Goal: Book appointment/travel/reservation

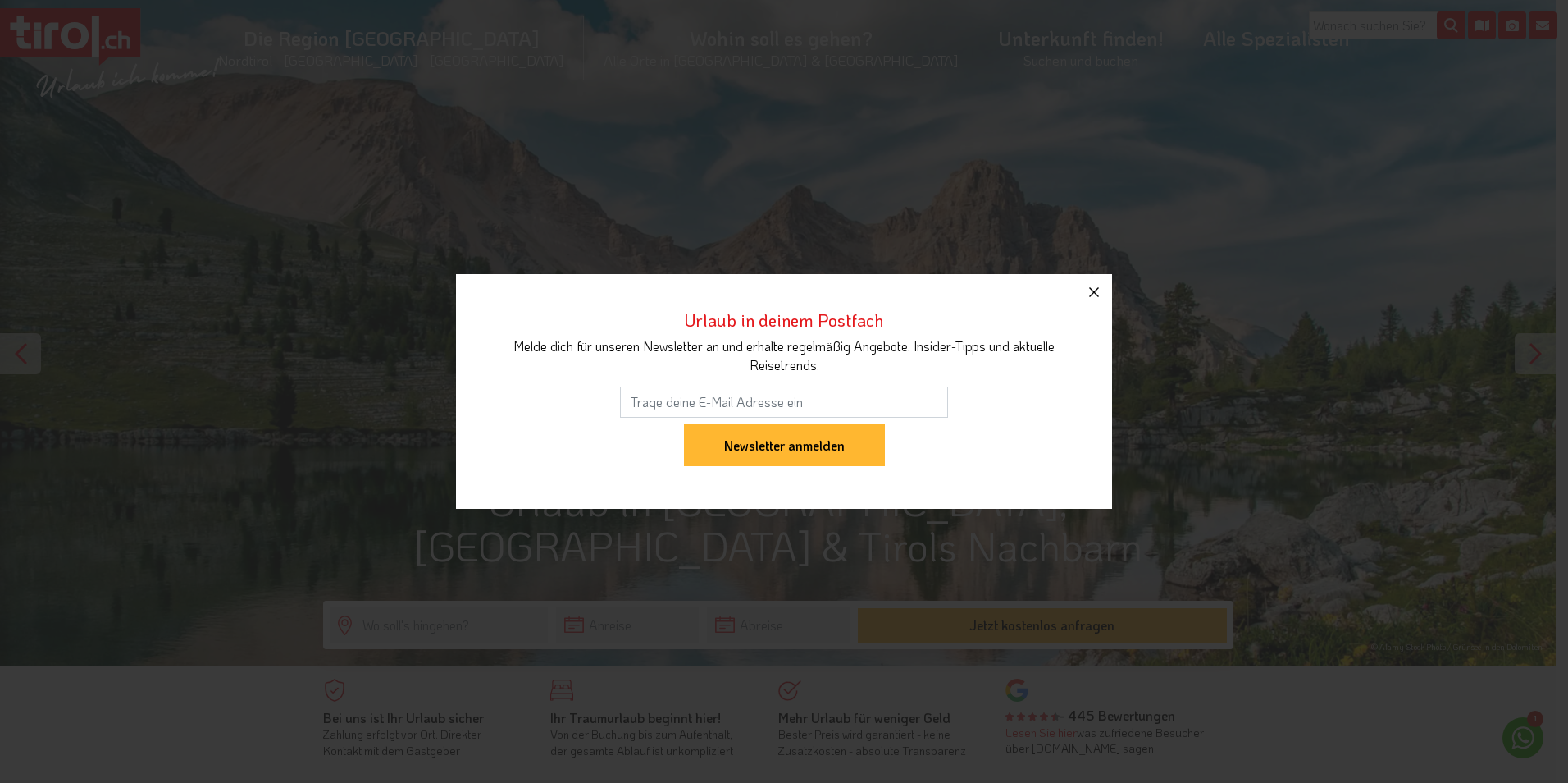
click at [1101, 283] on icon "button" at bounding box center [1094, 291] width 20 height 20
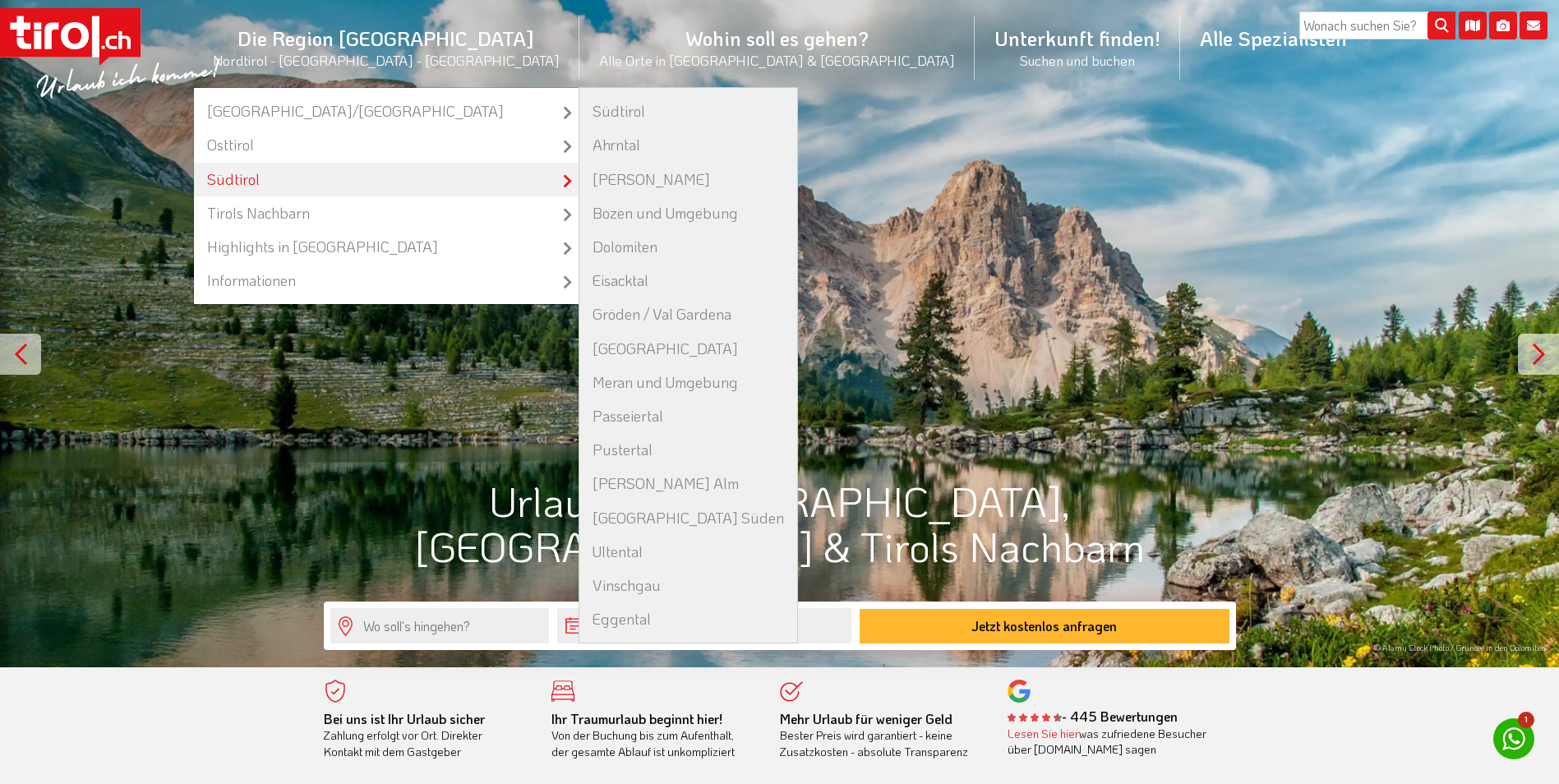
click at [400, 177] on link "Südtirol" at bounding box center [386, 179] width 385 height 33
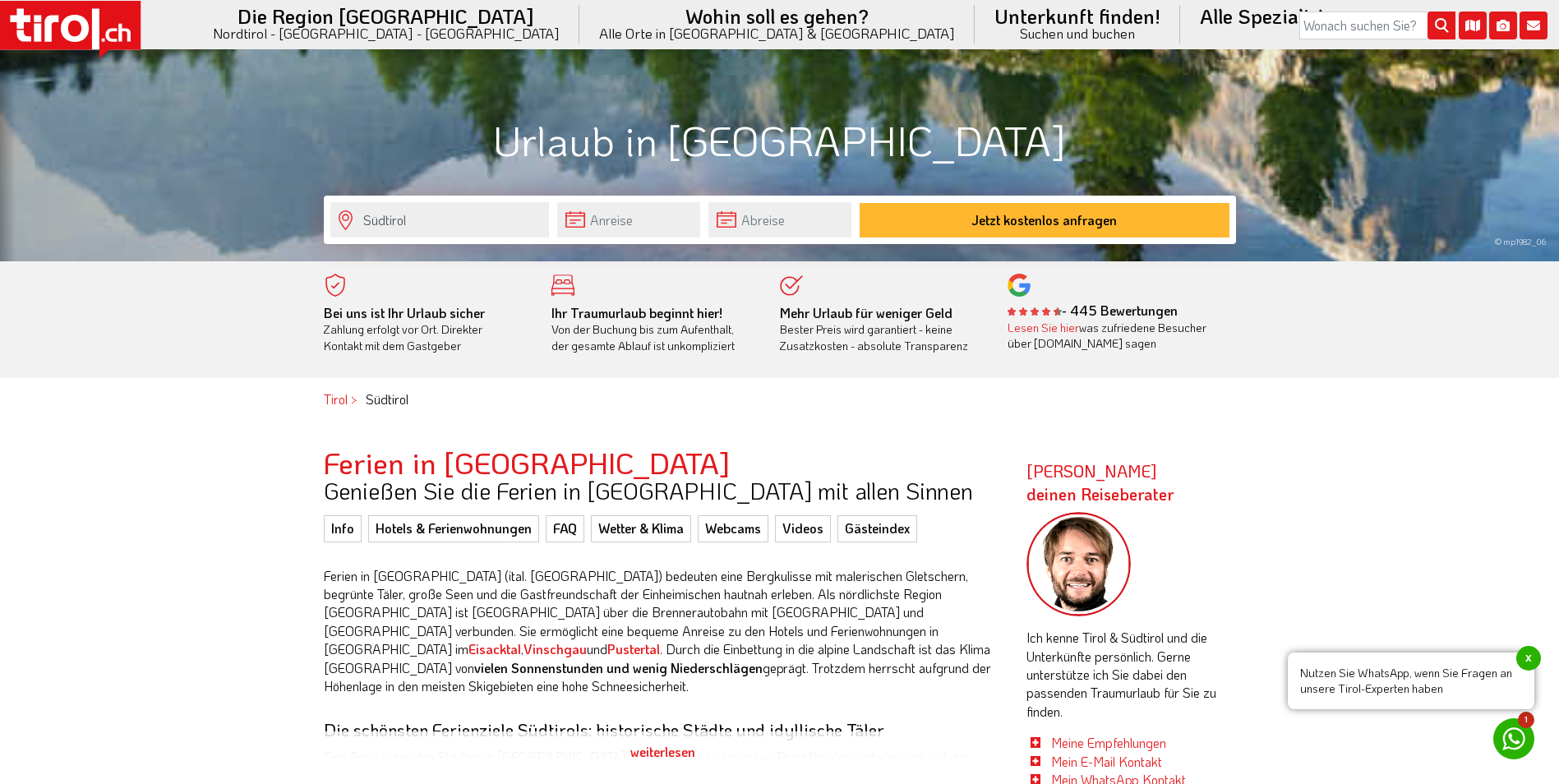
scroll to position [410, 0]
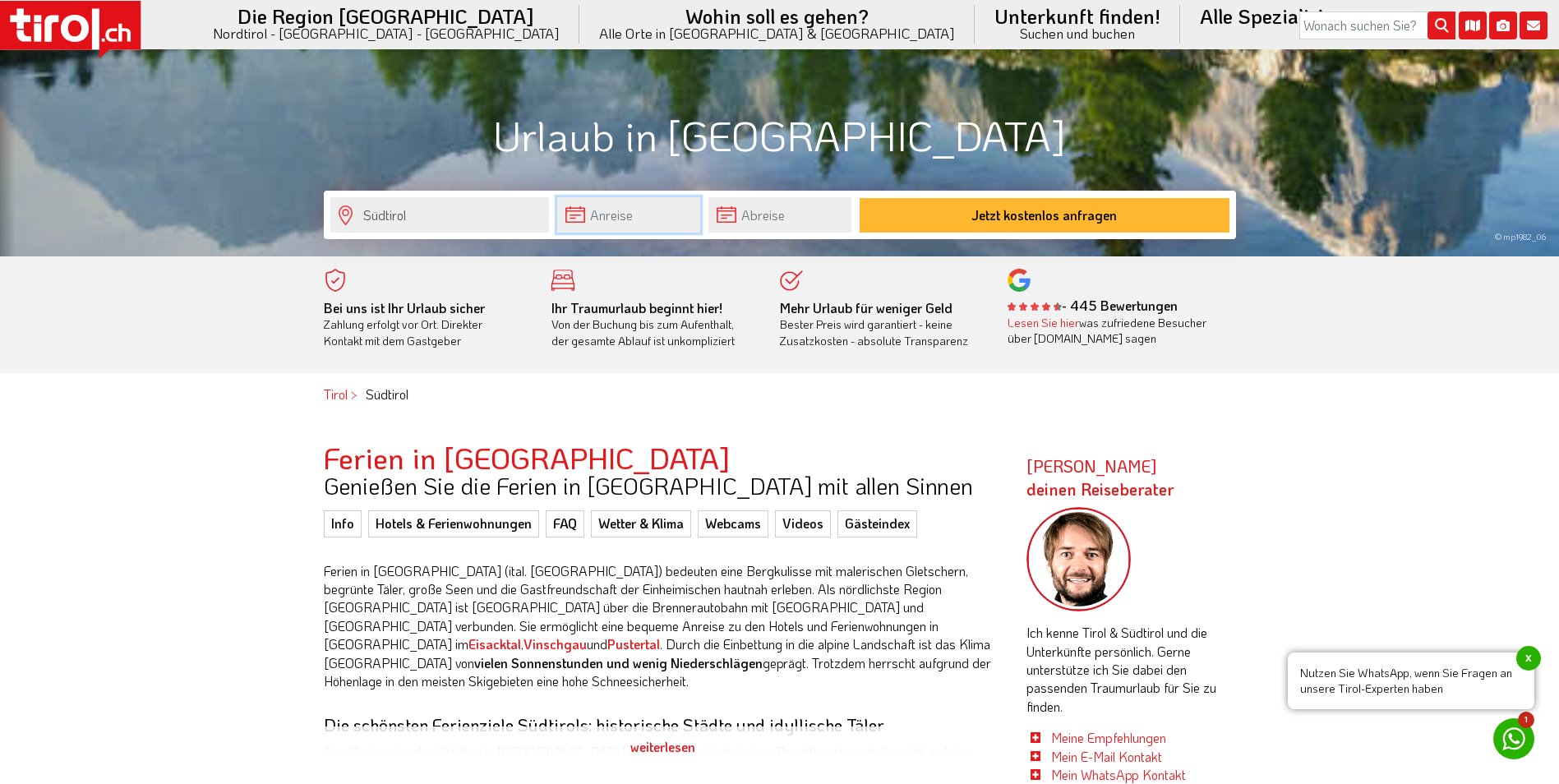
click at [608, 214] on input "text" at bounding box center [629, 214] width 143 height 35
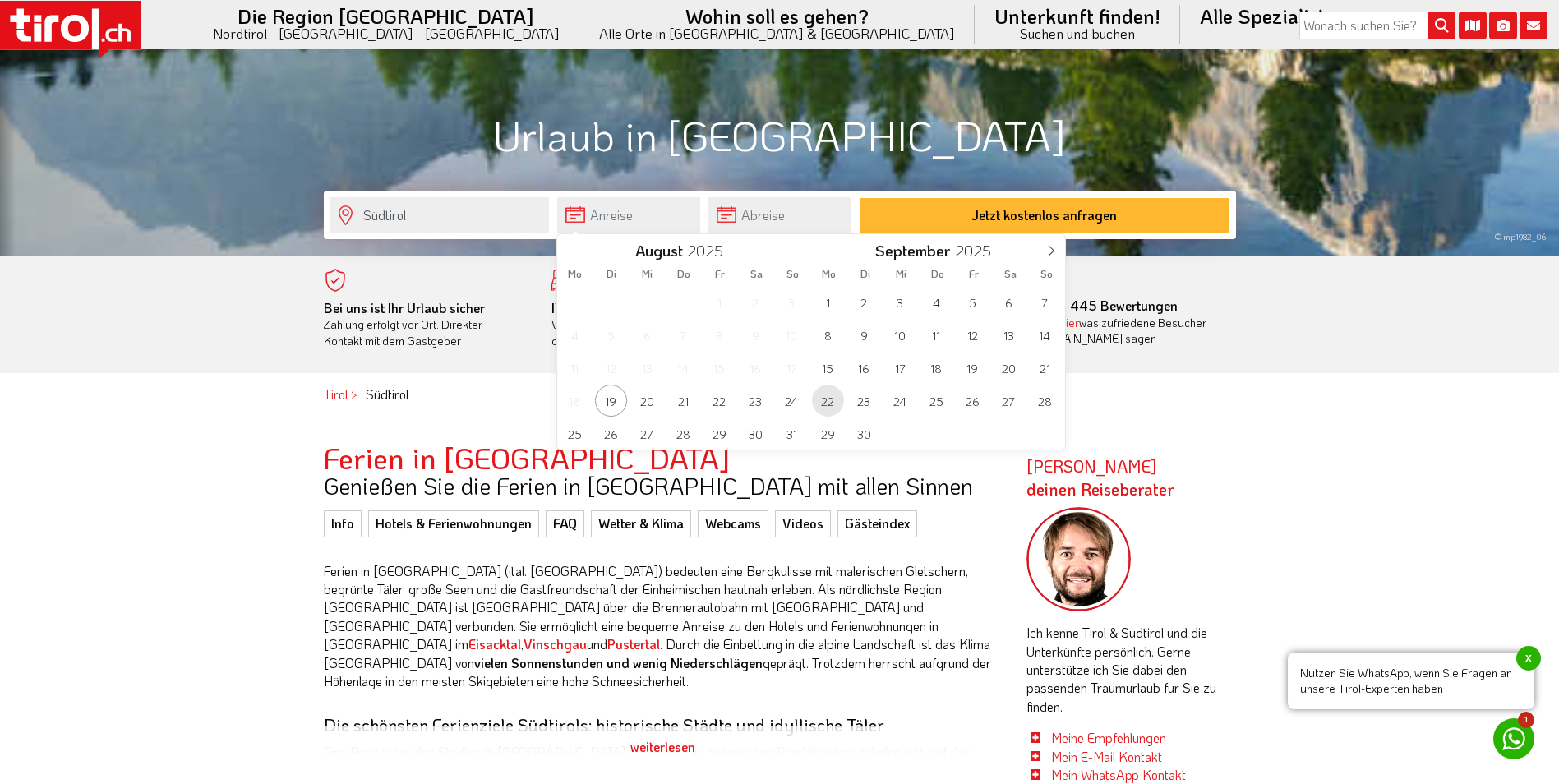
click at [830, 399] on span "22" at bounding box center [828, 401] width 32 height 32
click at [800, 406] on span "28" at bounding box center [792, 401] width 32 height 32
type input "22-09-2025"
type input "28-09-2025"
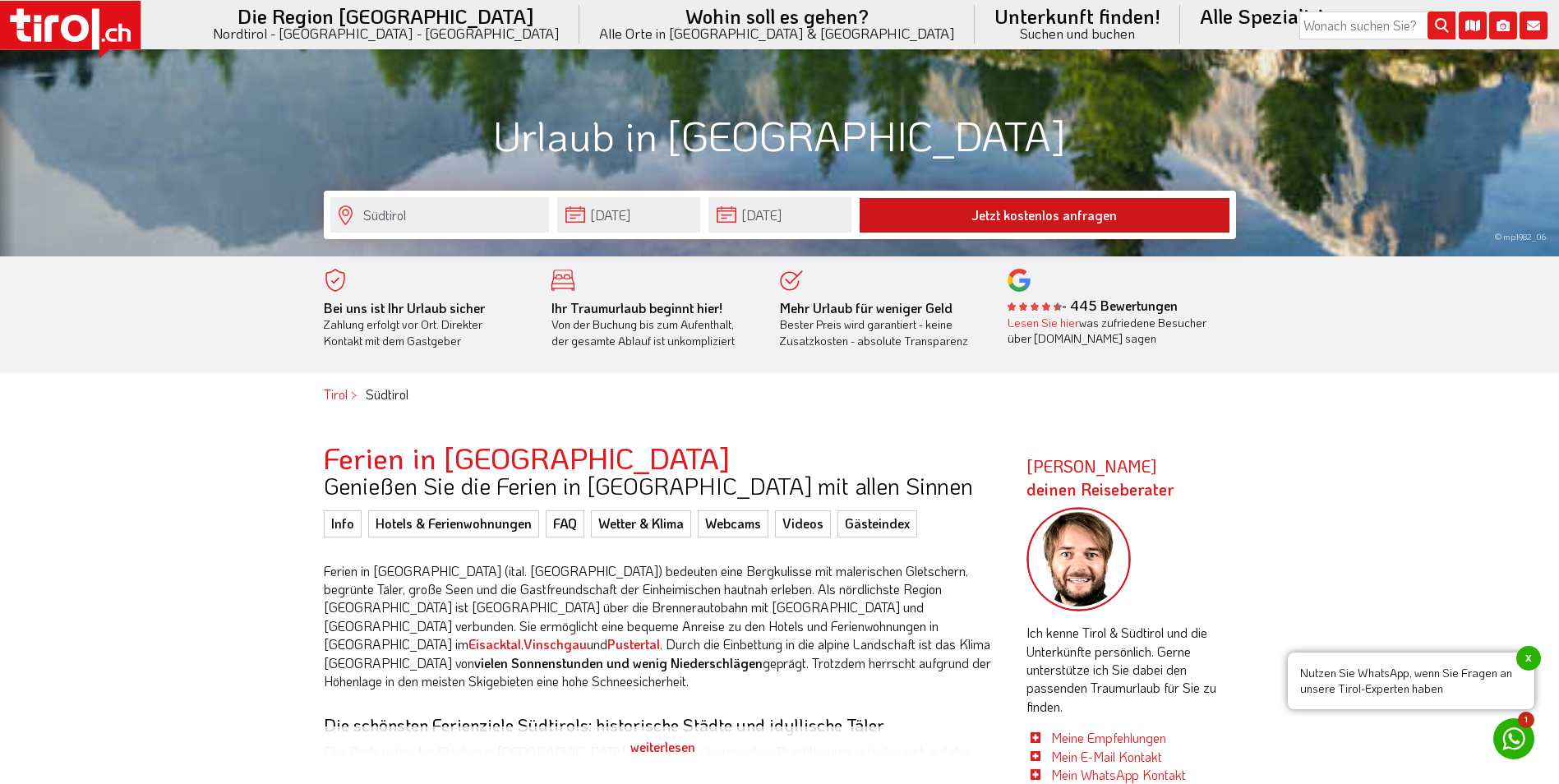
click at [1080, 206] on button "Jetzt kostenlos anfragen" at bounding box center [1044, 215] width 369 height 34
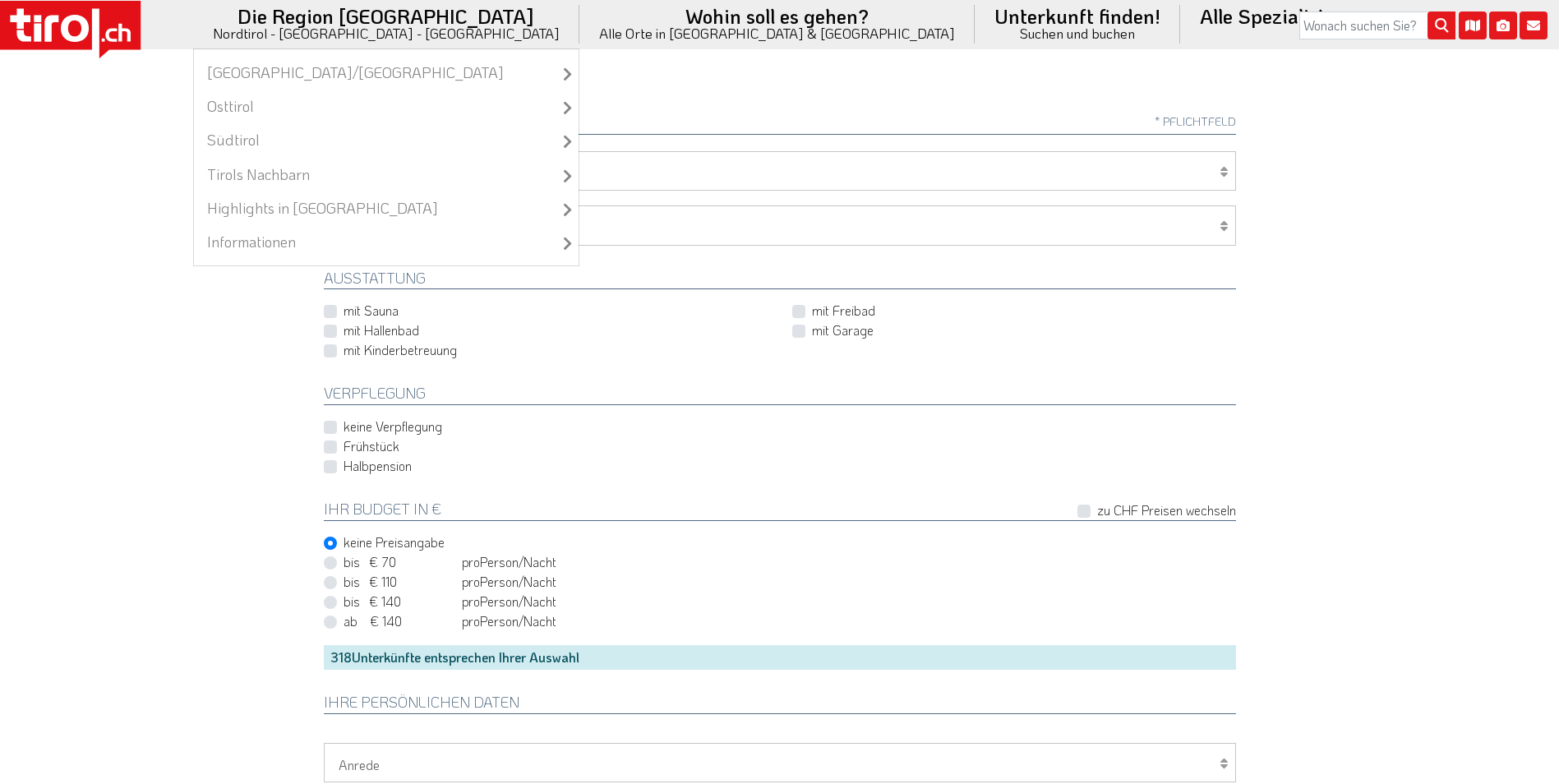
scroll to position [165, 0]
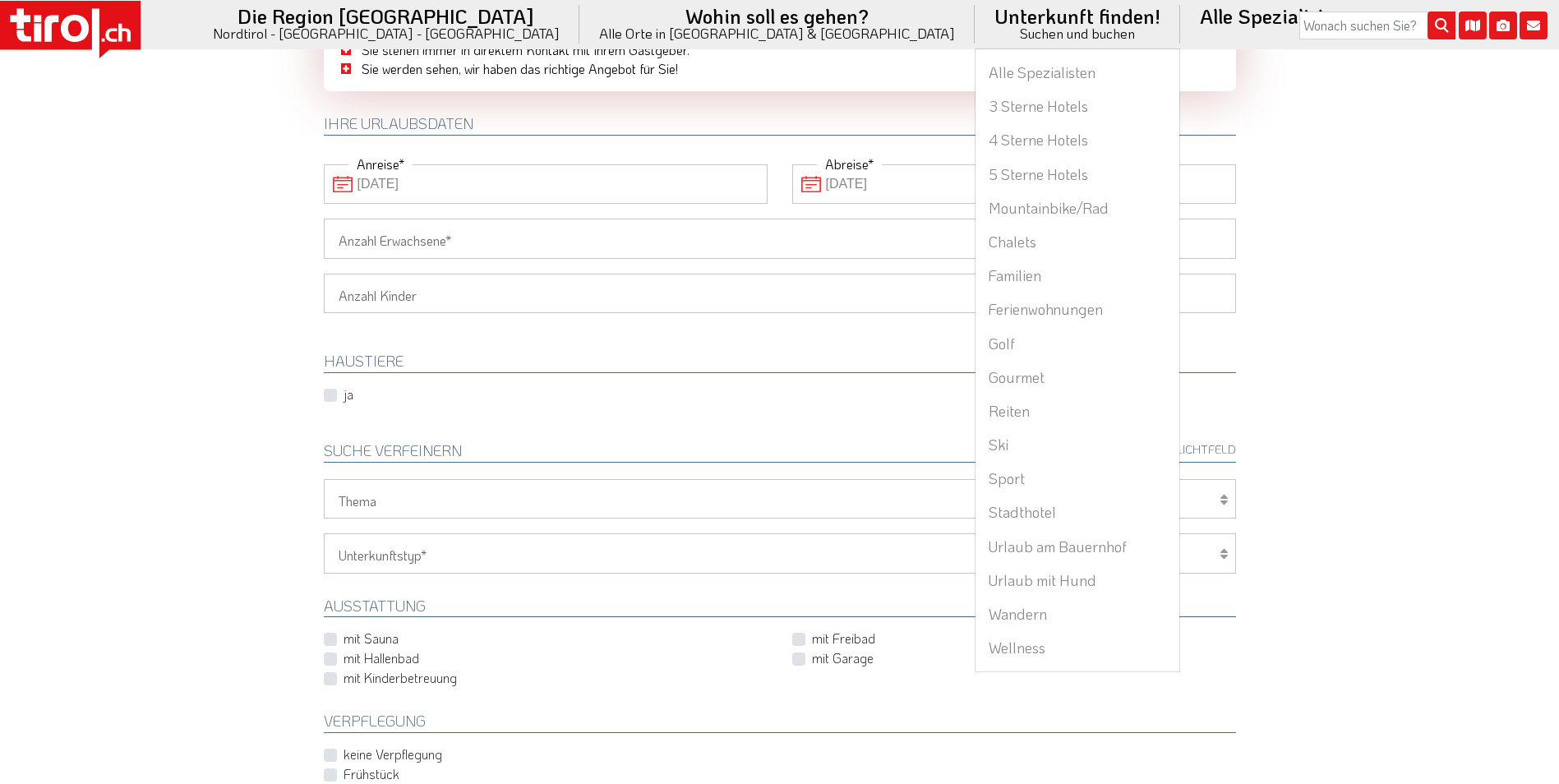
click at [974, 26] on li "Unterkunft finden! Suchen und buchen Alle Spezialisten 3 Sterne Hotels 4 Sterne…" at bounding box center [1077, 24] width 206 height 49
click at [975, 170] on link "5 Sterne Hotels" at bounding box center [1077, 174] width 204 height 33
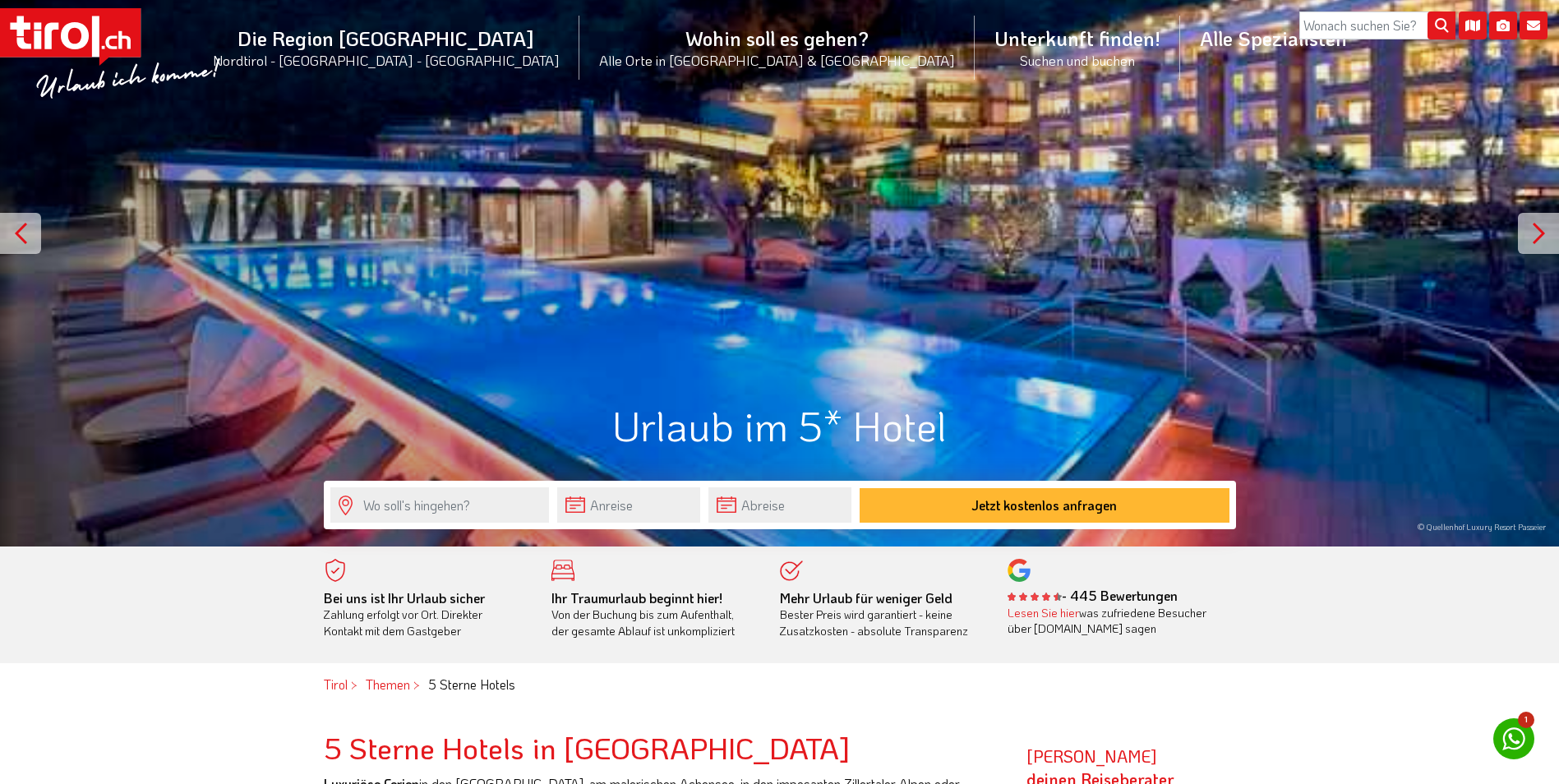
scroll to position [247, 0]
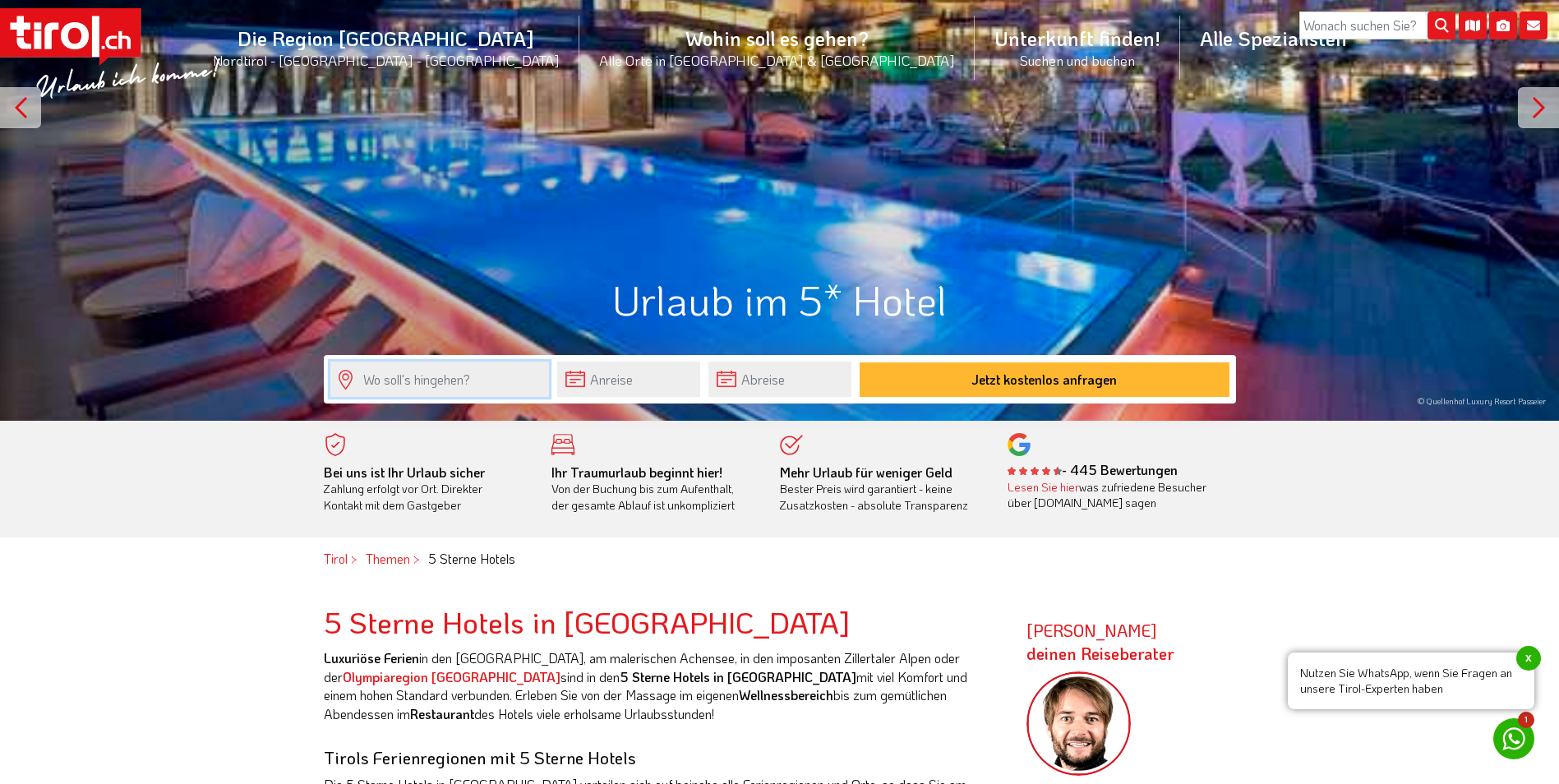
click at [448, 382] on input "text" at bounding box center [439, 379] width 218 height 35
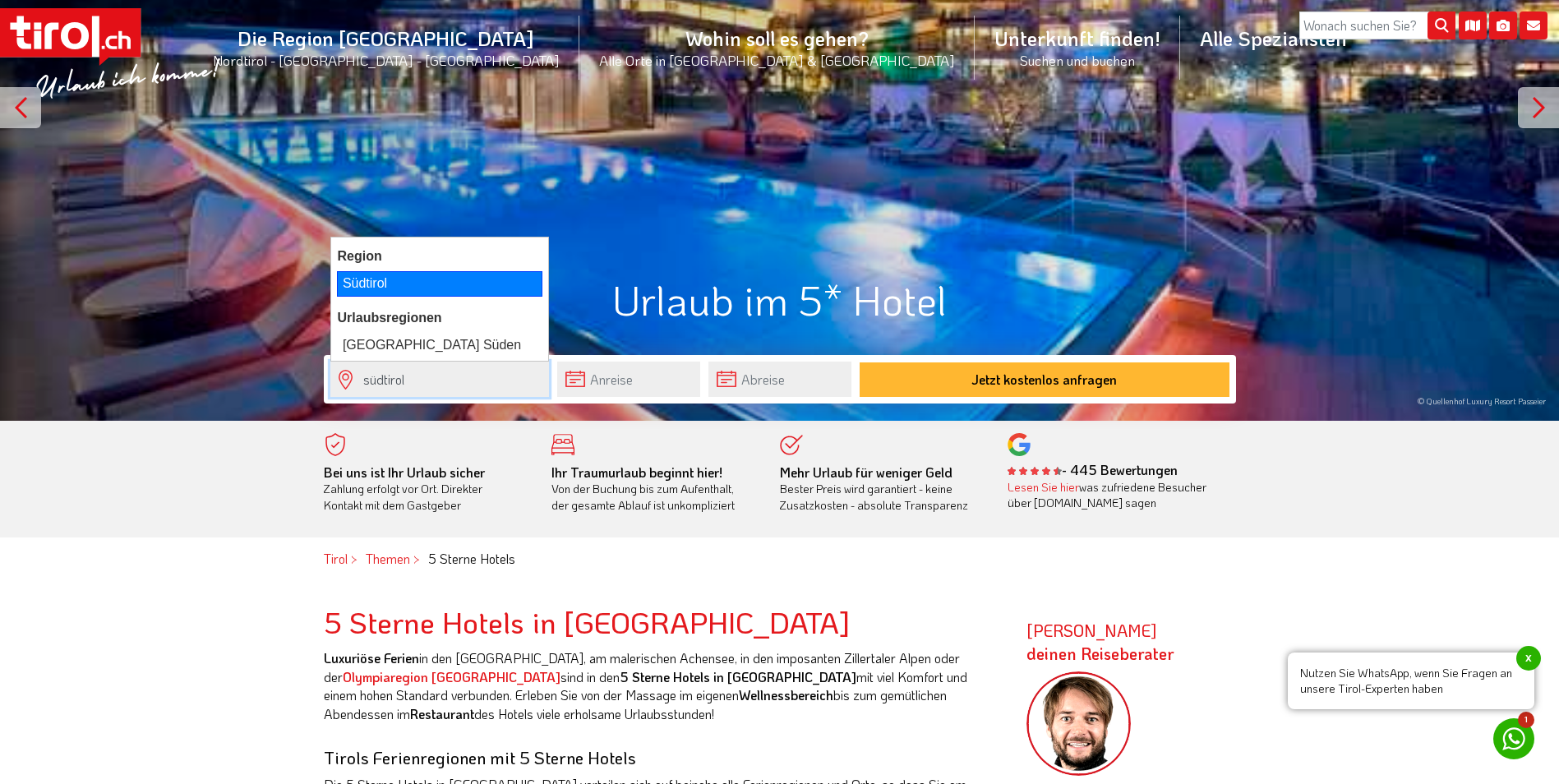
click at [378, 282] on div "Südtirol" at bounding box center [439, 283] width 206 height 25
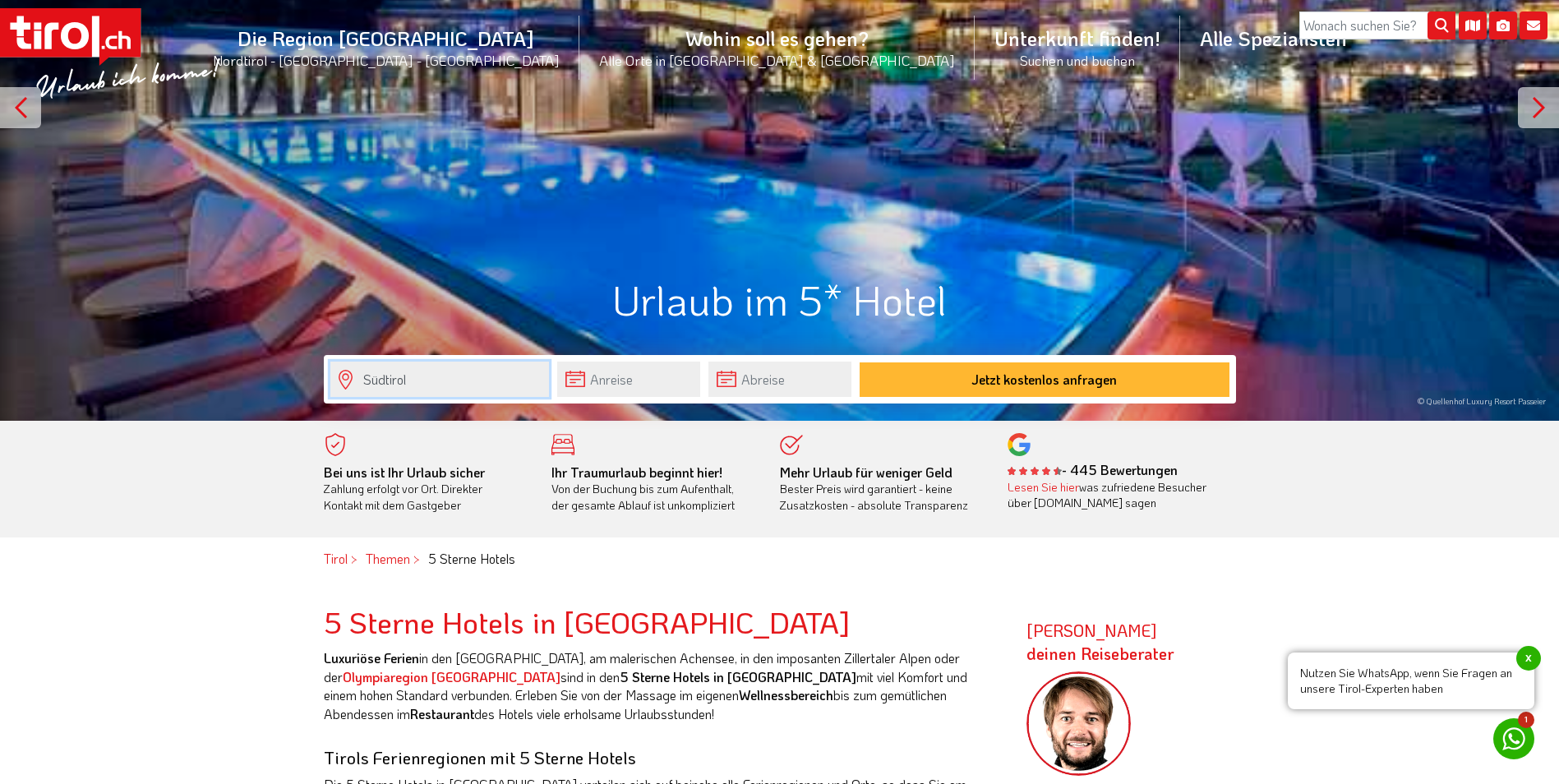
type input "Südtirol"
click at [625, 380] on input "text" at bounding box center [629, 379] width 143 height 35
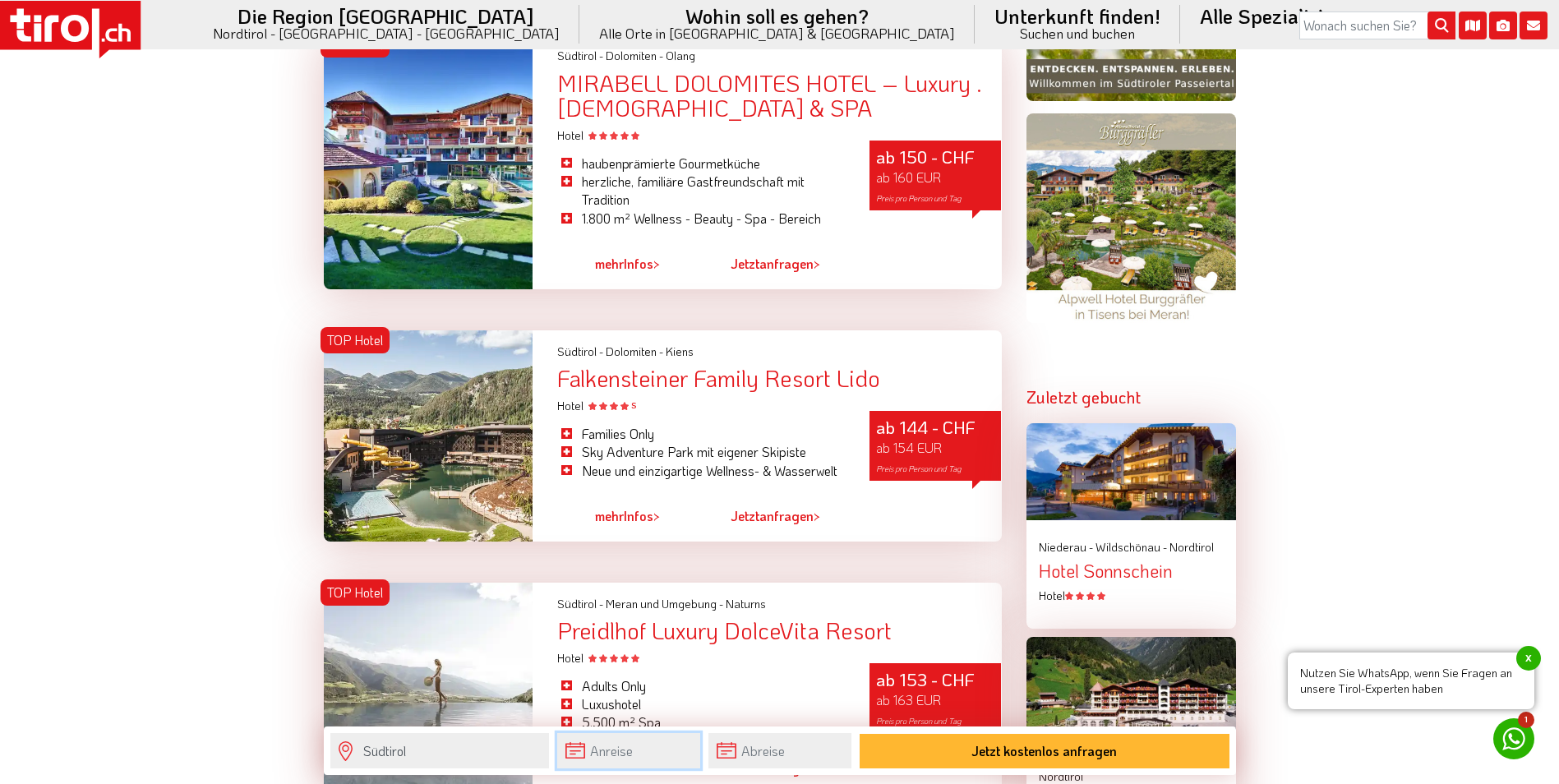
scroll to position [1643, 0]
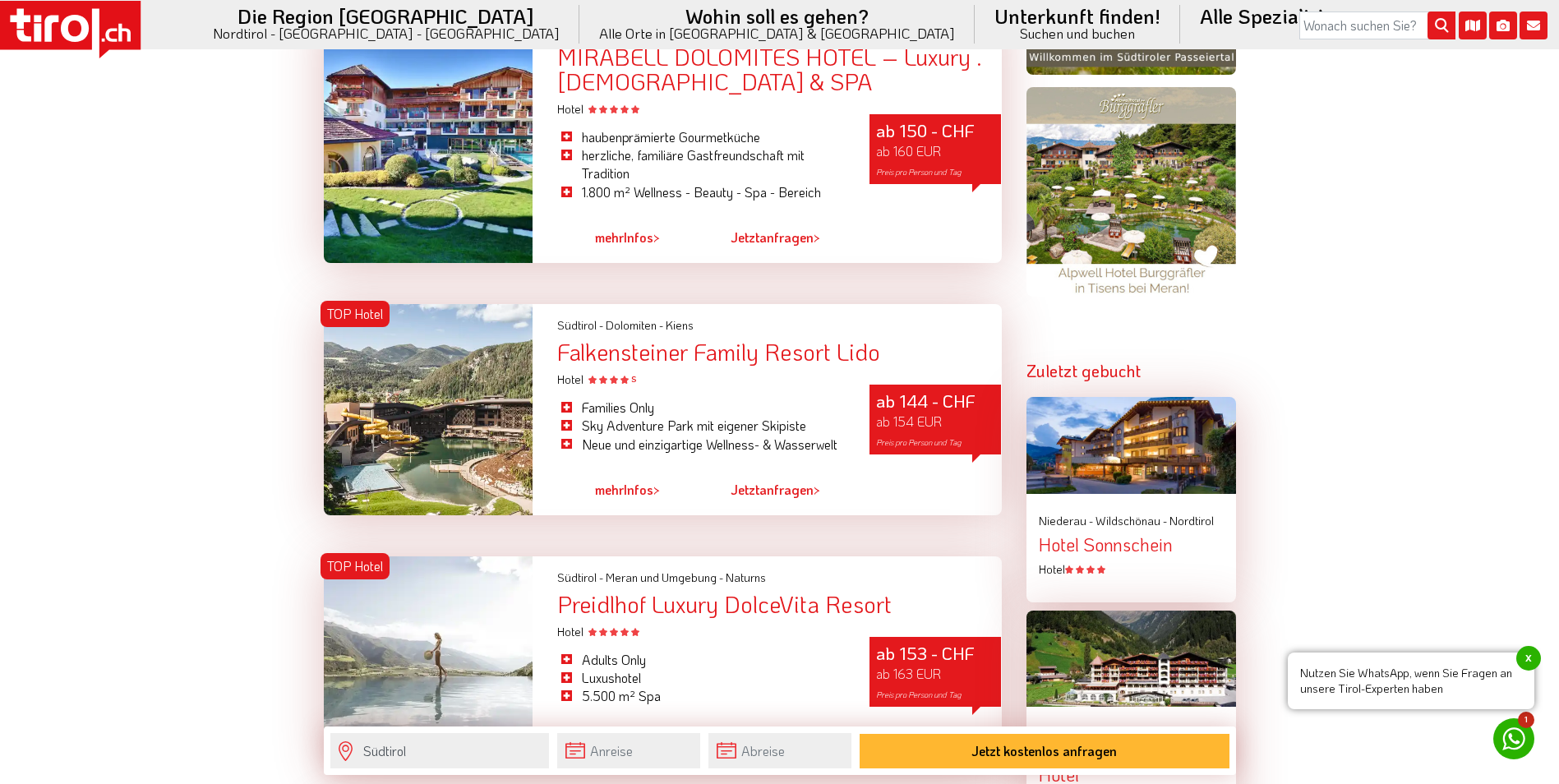
click at [628, 485] on link "mehr Infos >" at bounding box center [627, 490] width 65 height 38
